Goal: Task Accomplishment & Management: Use online tool/utility

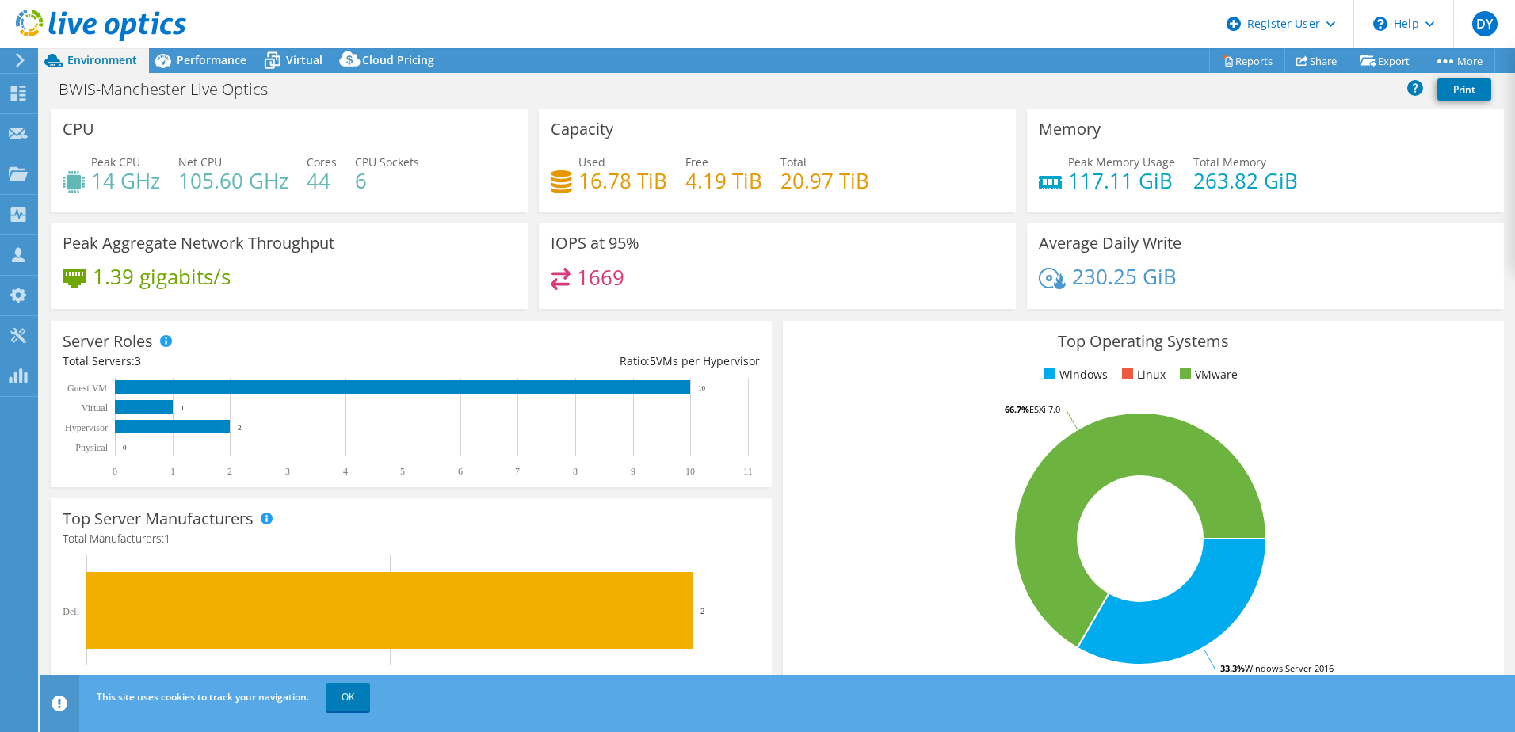
select select "USD"
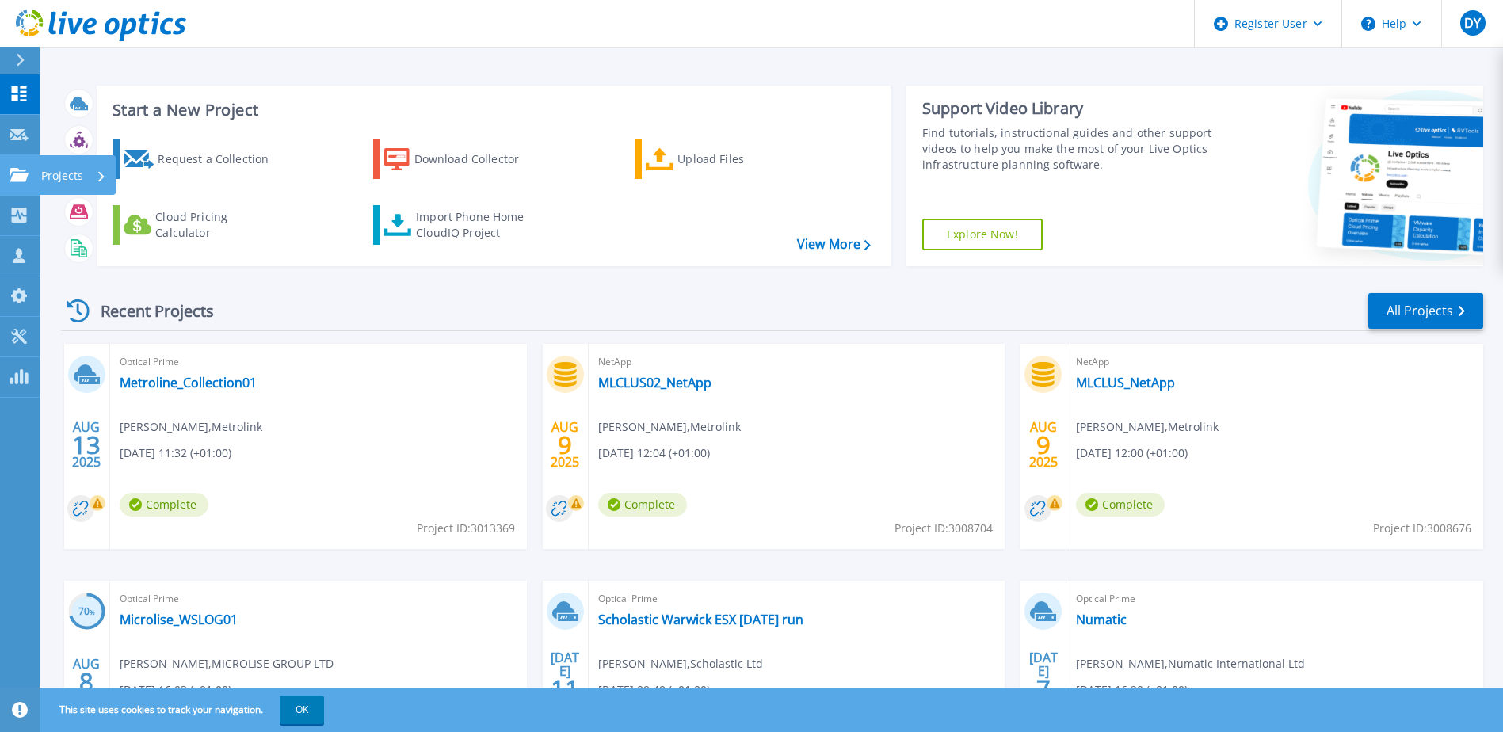
click at [54, 174] on p "Projects" at bounding box center [62, 175] width 42 height 41
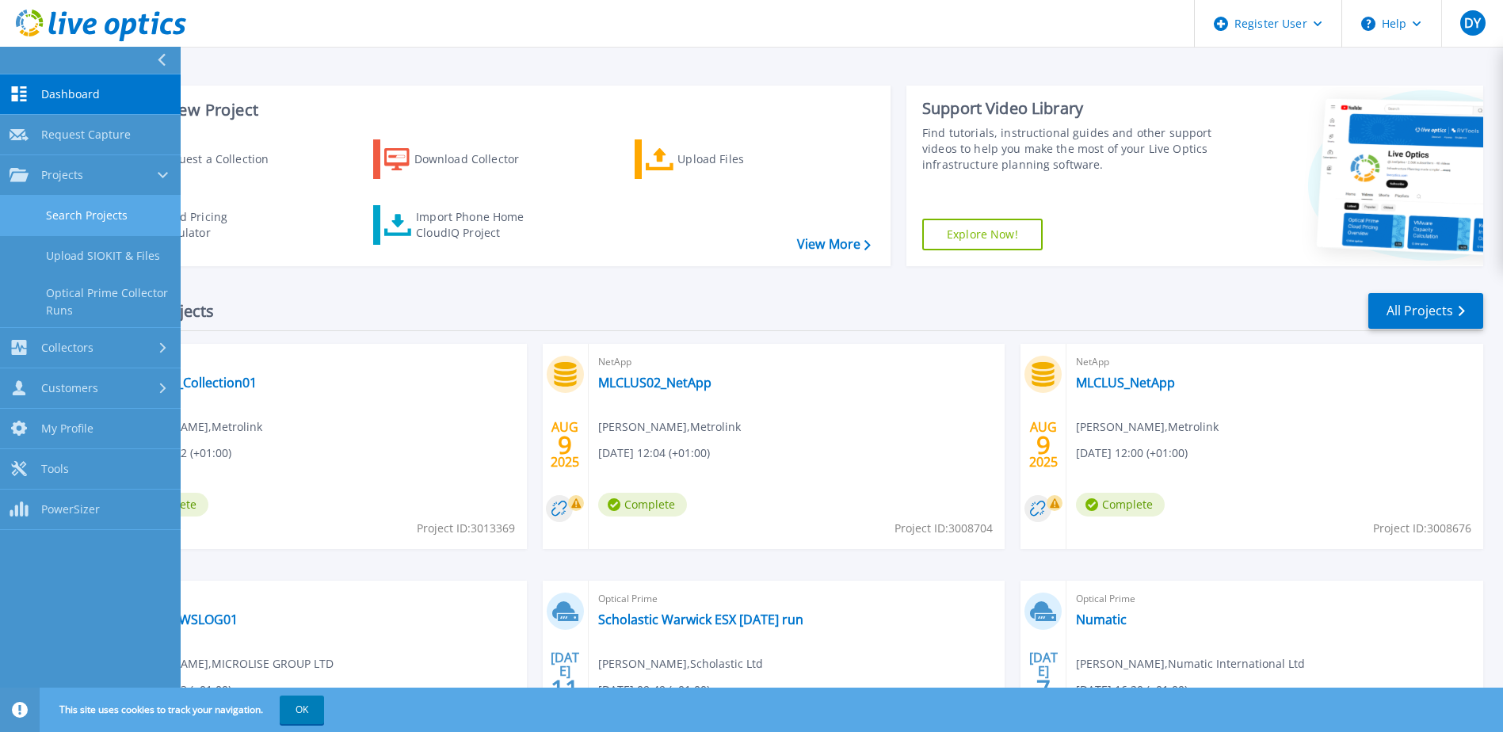
click at [92, 206] on link "Search Projects" at bounding box center [90, 216] width 181 height 40
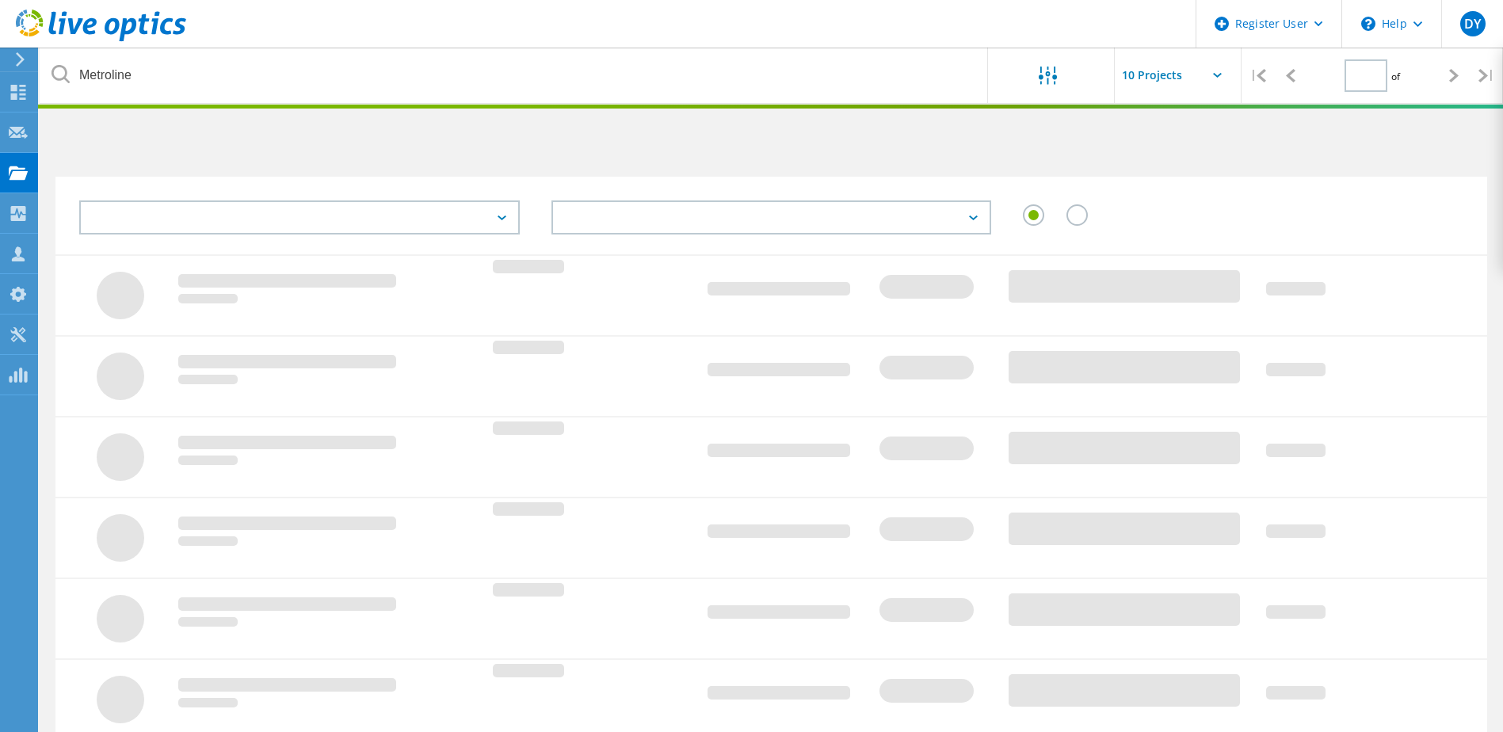
type input "1"
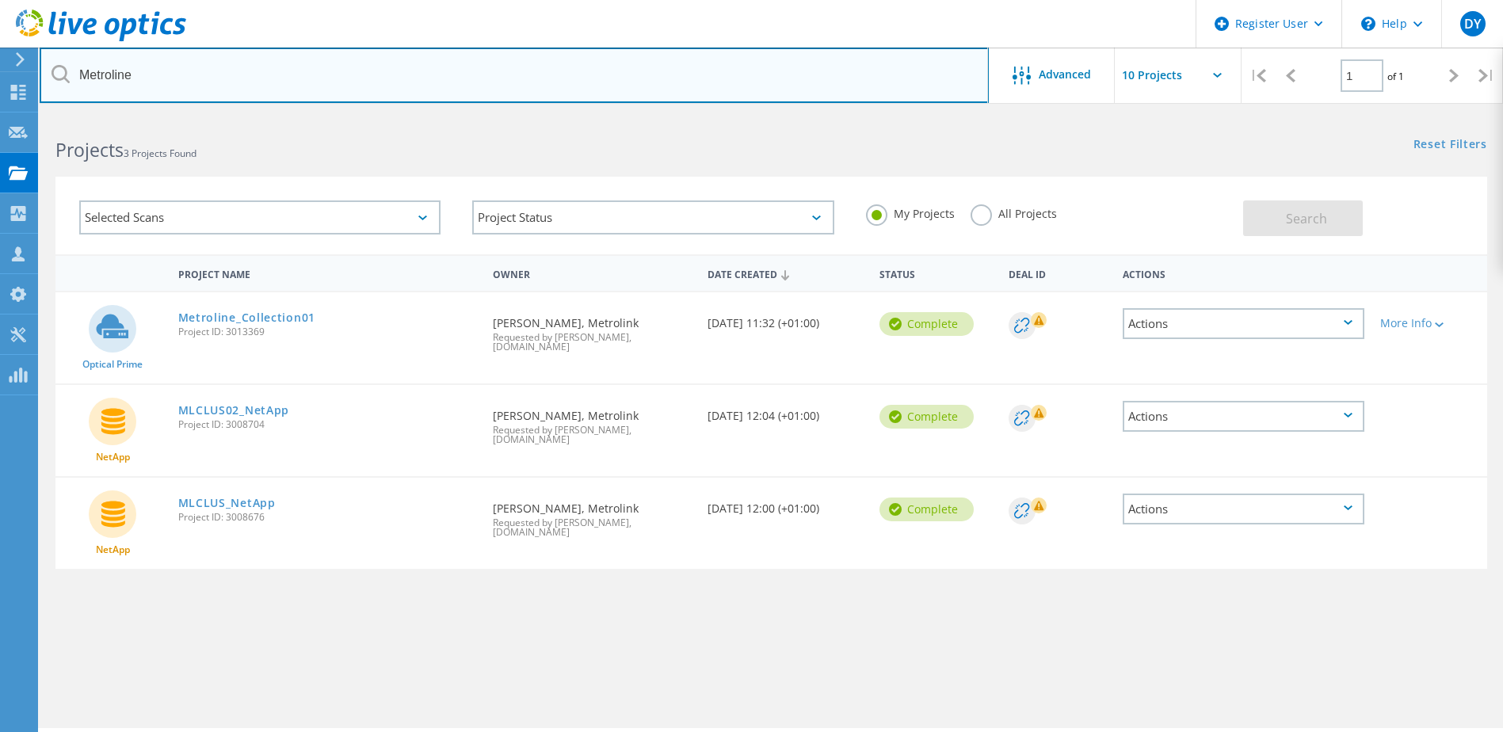
click at [92, 74] on input "Metroline" at bounding box center [514, 75] width 949 height 55
type input "sepura"
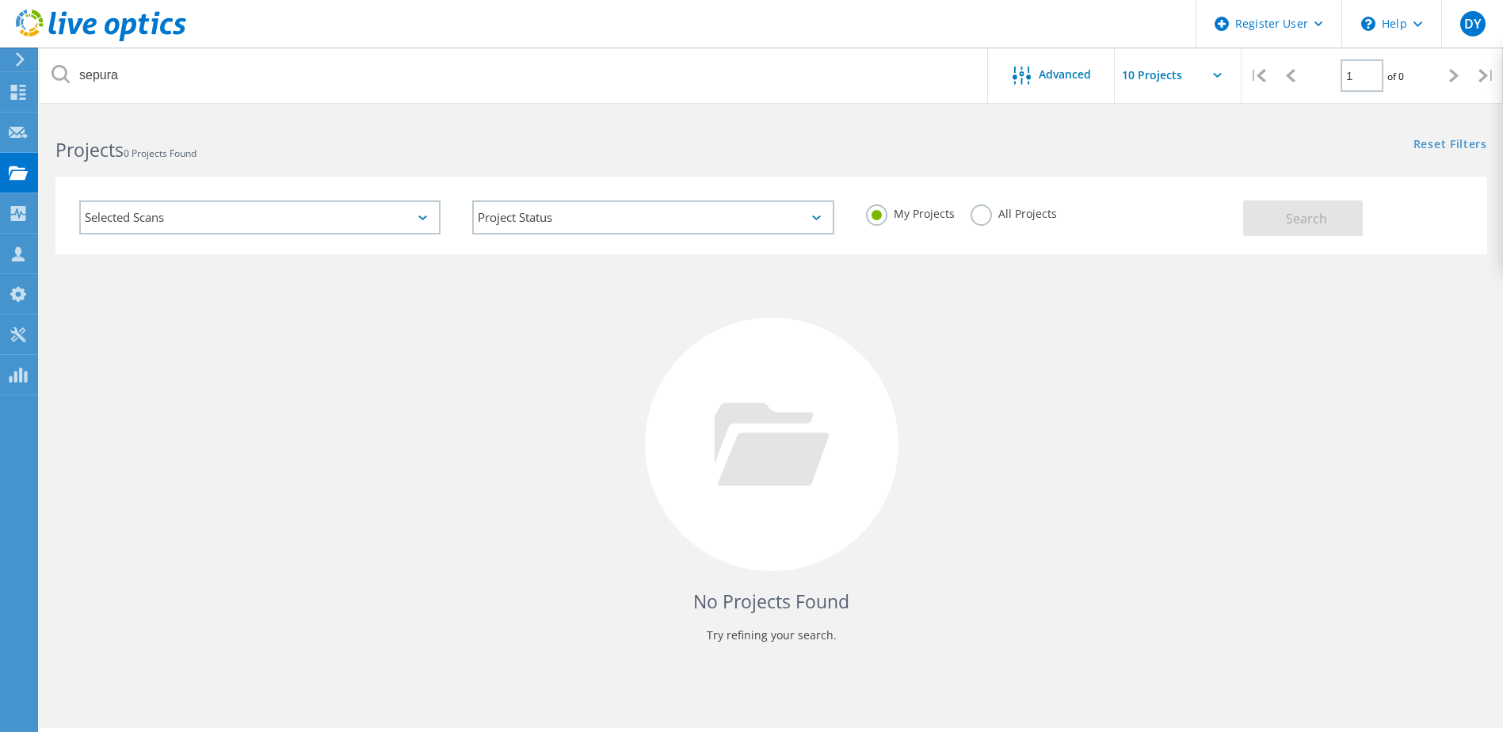
click at [978, 219] on label "All Projects" at bounding box center [1013, 211] width 86 height 15
click at [0, 0] on input "All Projects" at bounding box center [0, 0] width 0 height 0
click at [1311, 222] on span "Search" at bounding box center [1306, 218] width 41 height 17
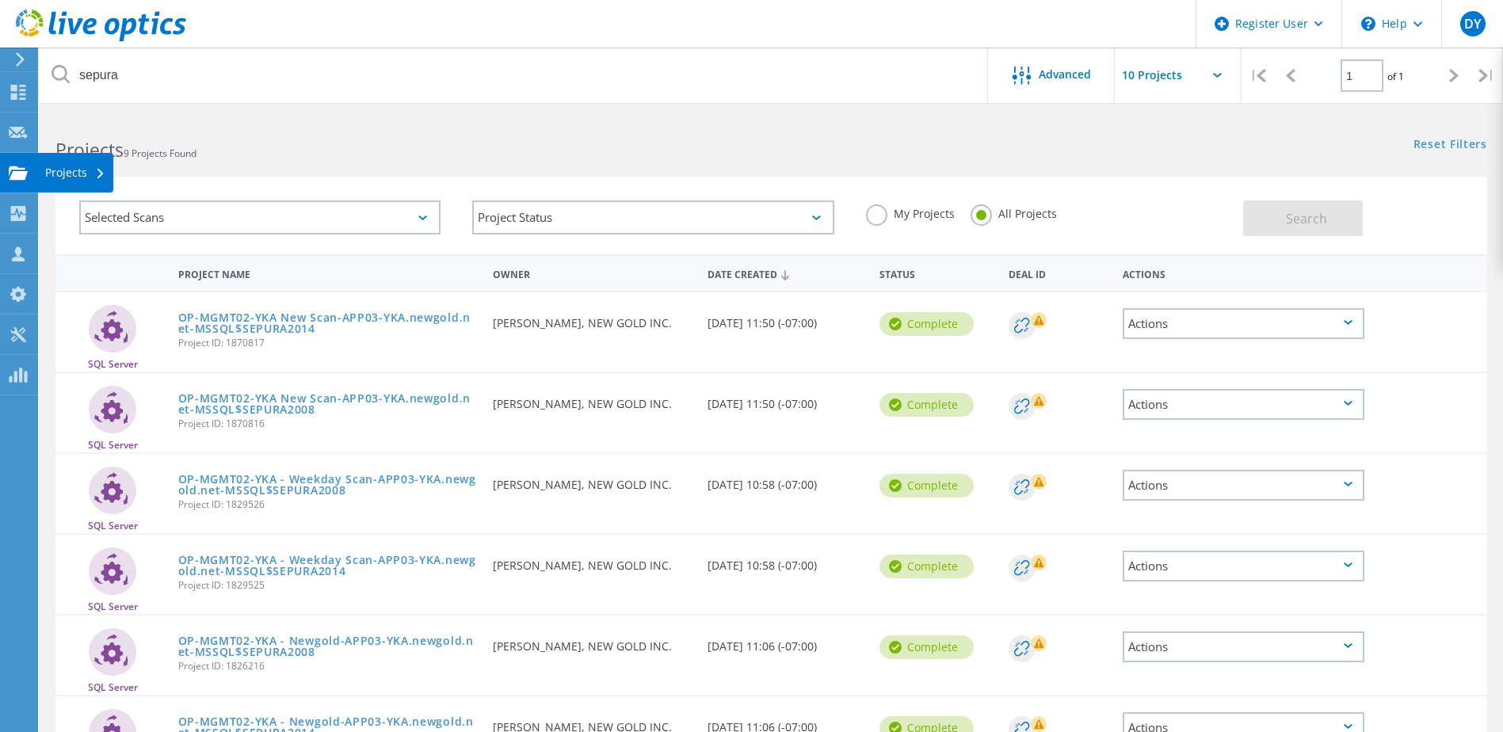
click at [62, 169] on div "Projects" at bounding box center [75, 172] width 60 height 11
